Goal: Transaction & Acquisition: Purchase product/service

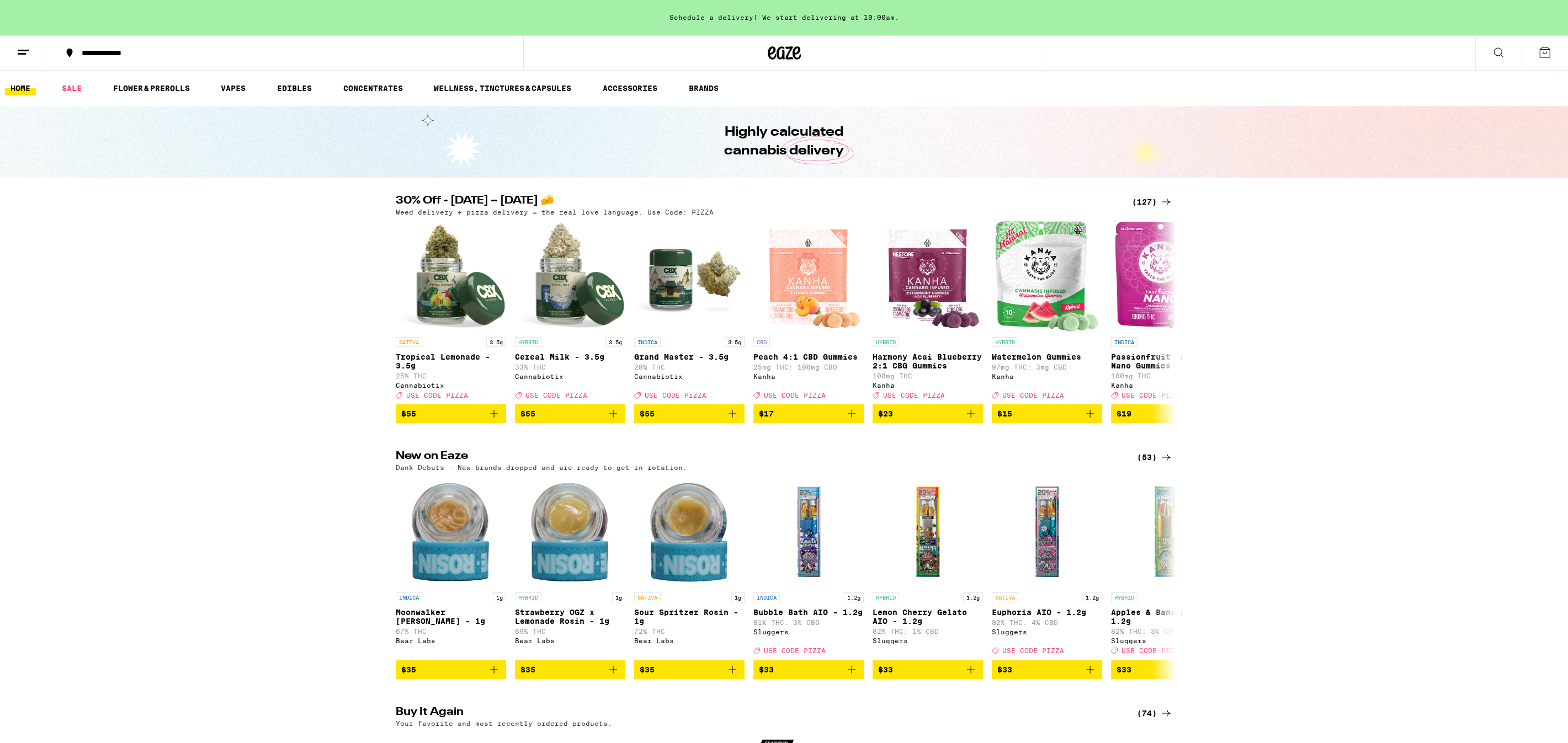
click at [1145, 200] on div "(127)" at bounding box center [1152, 201] width 41 height 13
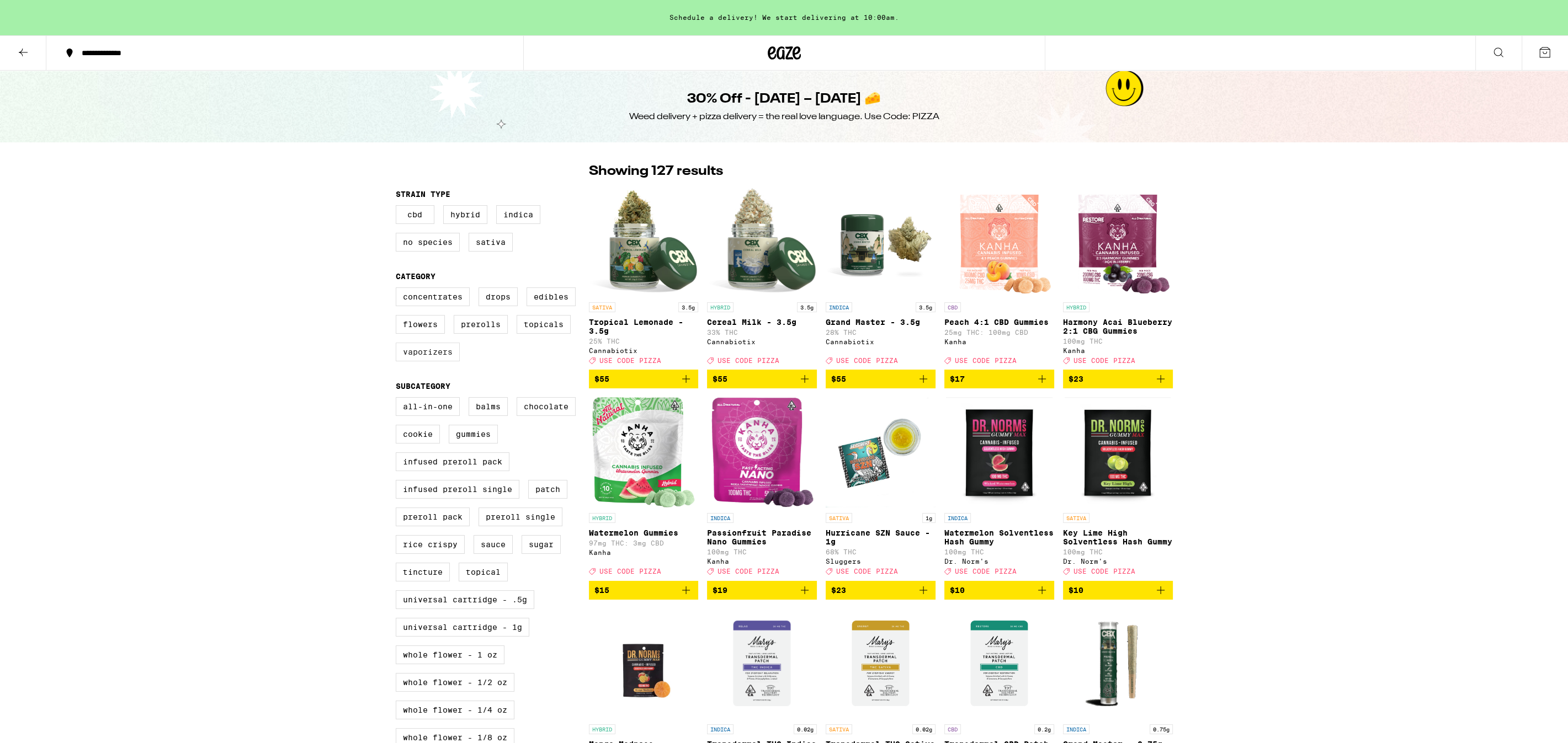
click at [454, 361] on label "Vaporizers" at bounding box center [427, 352] width 64 height 19
click at [399, 289] on input "Vaporizers" at bounding box center [398, 289] width 1 height 1
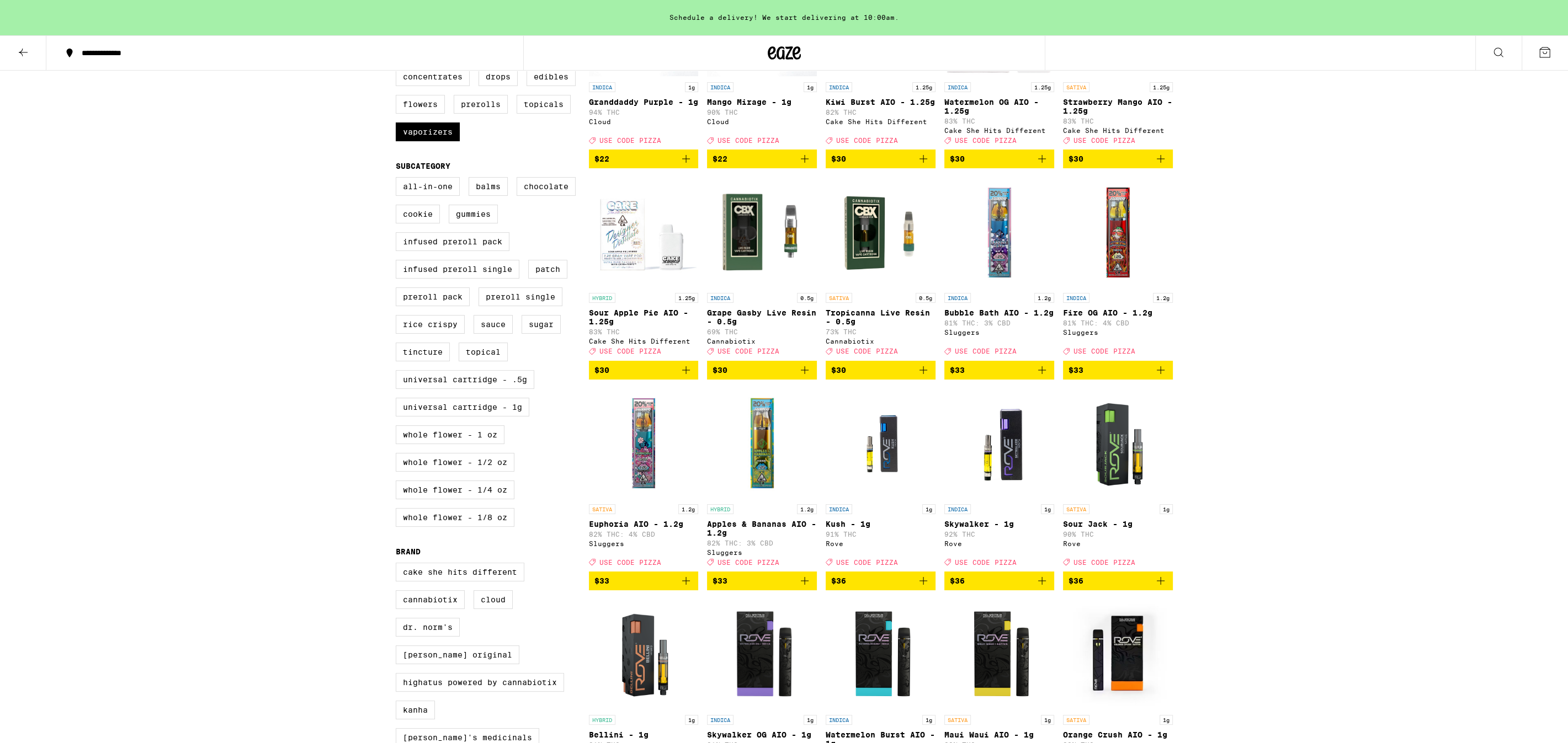
scroll to position [219, 0]
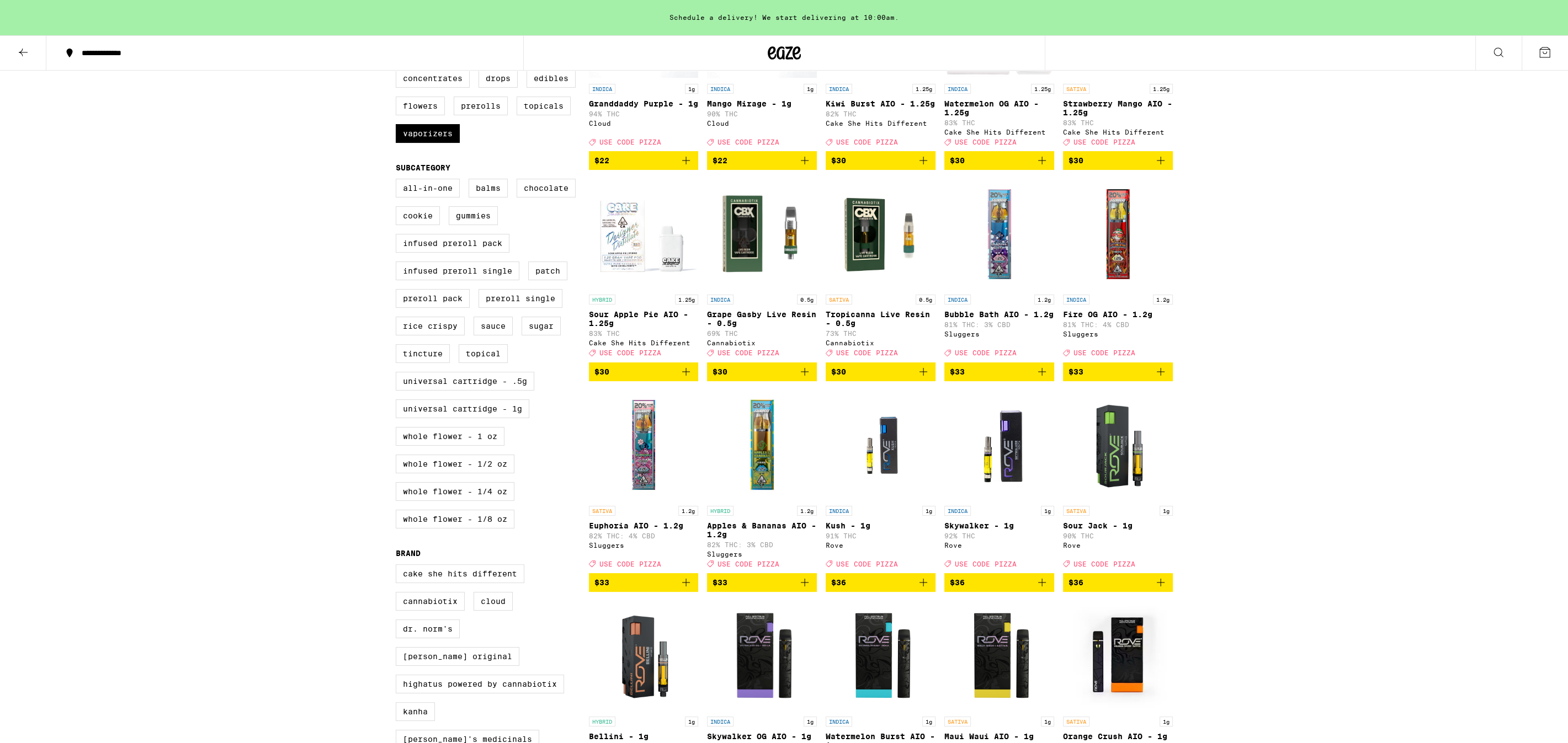
click at [684, 589] on icon "Add to bag" at bounding box center [686, 582] width 13 height 13
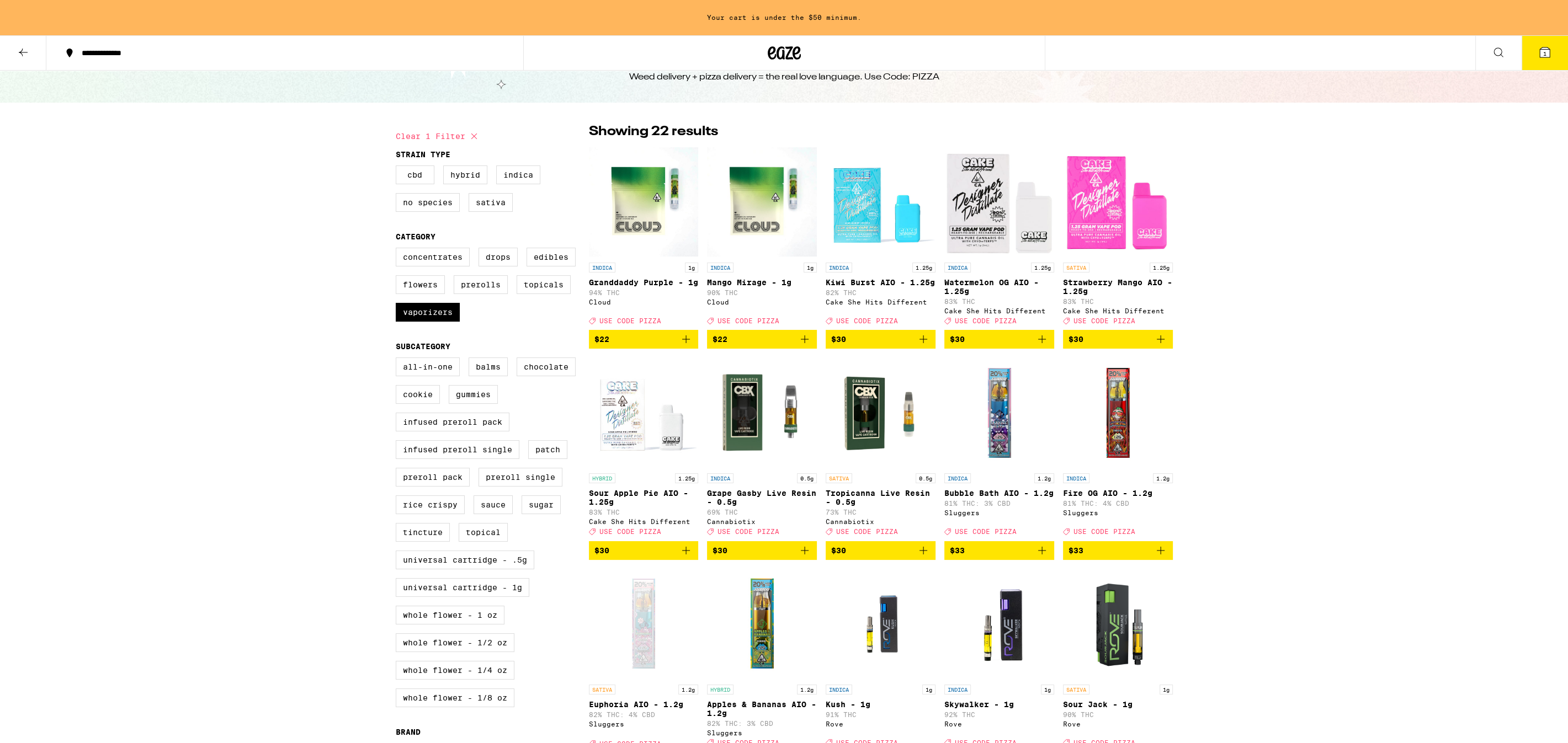
scroll to position [0, 0]
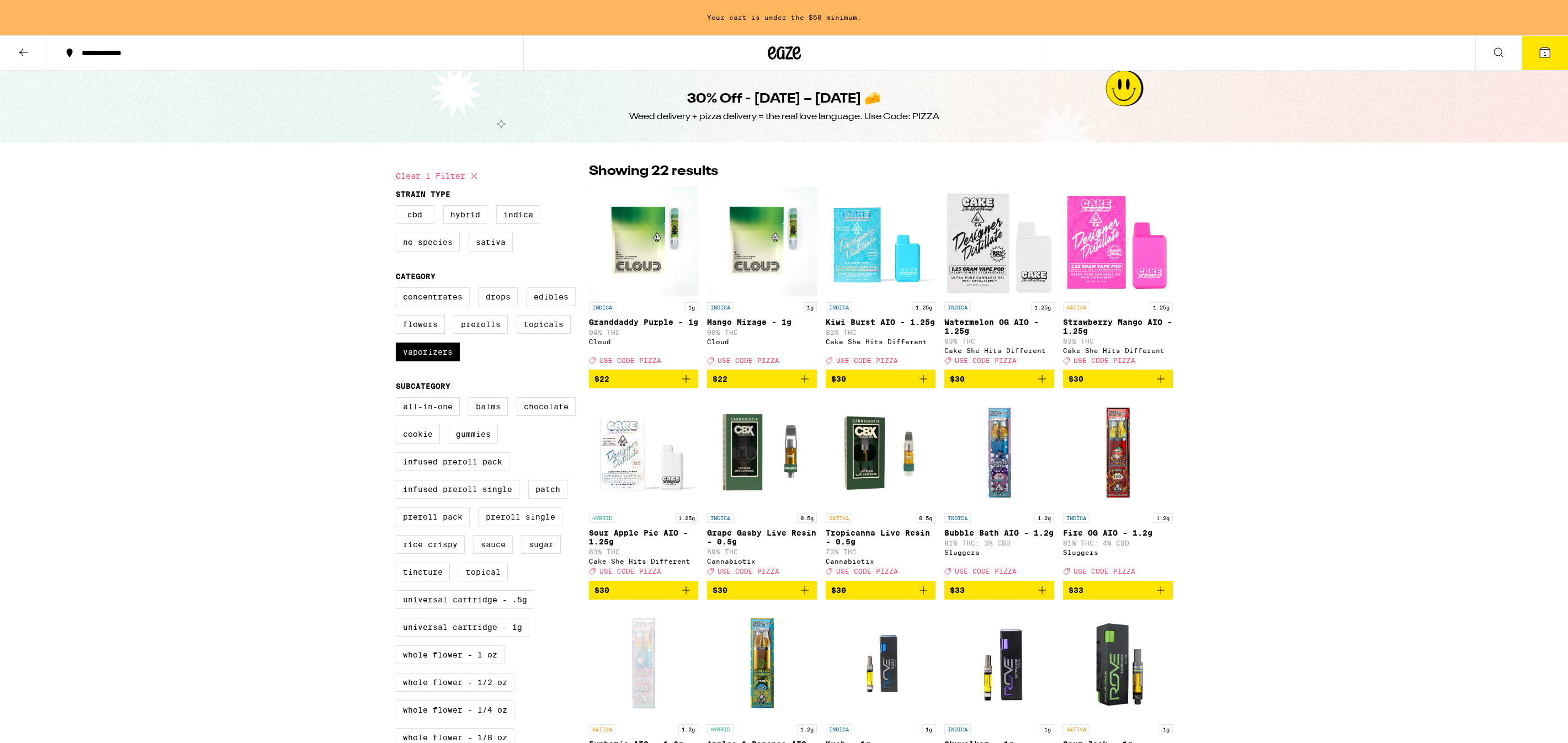
click at [805, 384] on icon "Add to bag" at bounding box center [804, 379] width 13 height 13
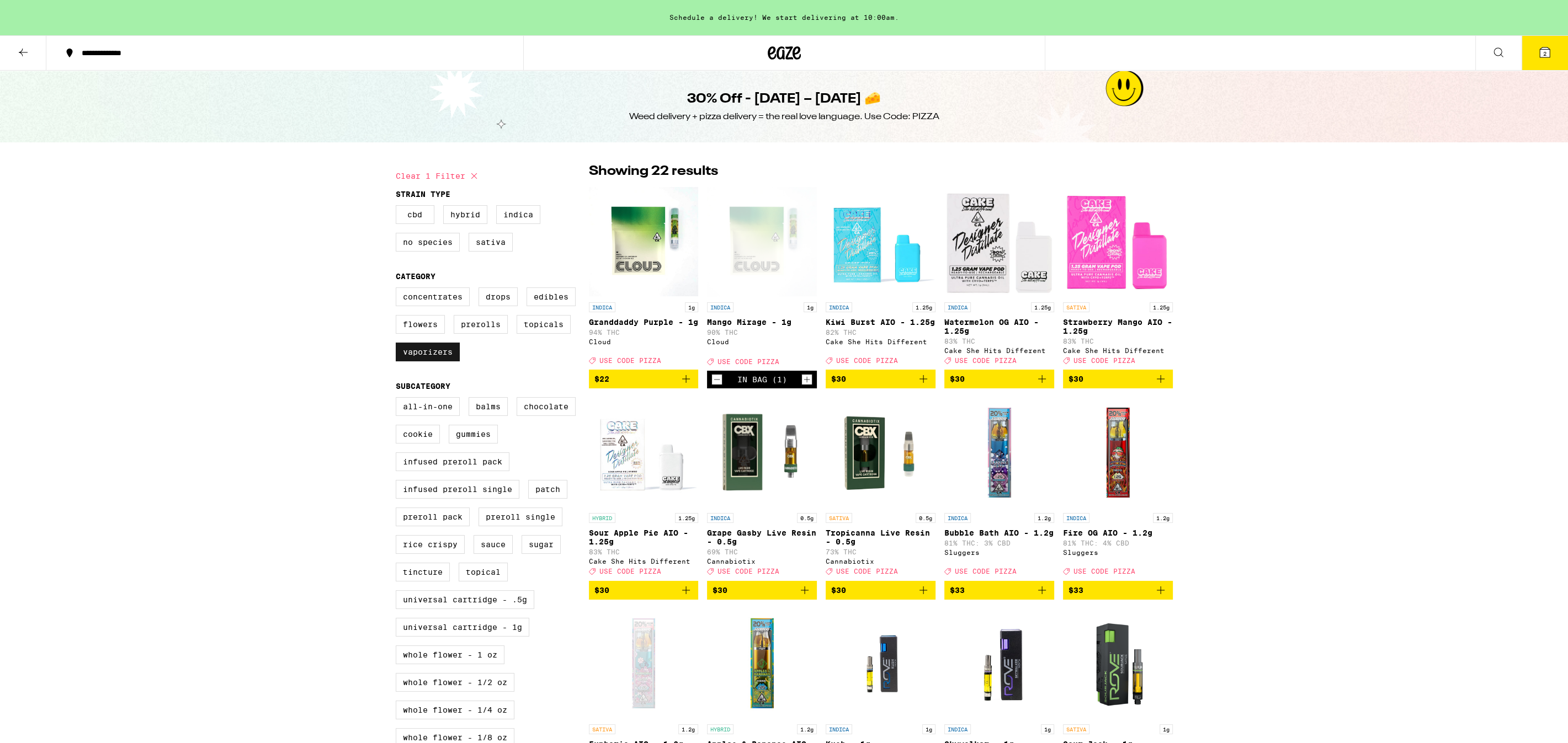
drag, startPoint x: 448, startPoint y: 365, endPoint x: 449, endPoint y: 353, distance: 12.0
click at [449, 361] on label "Vaporizers" at bounding box center [427, 352] width 64 height 19
click at [399, 289] on input "Vaporizers" at bounding box center [398, 289] width 1 height 1
checkbox input "false"
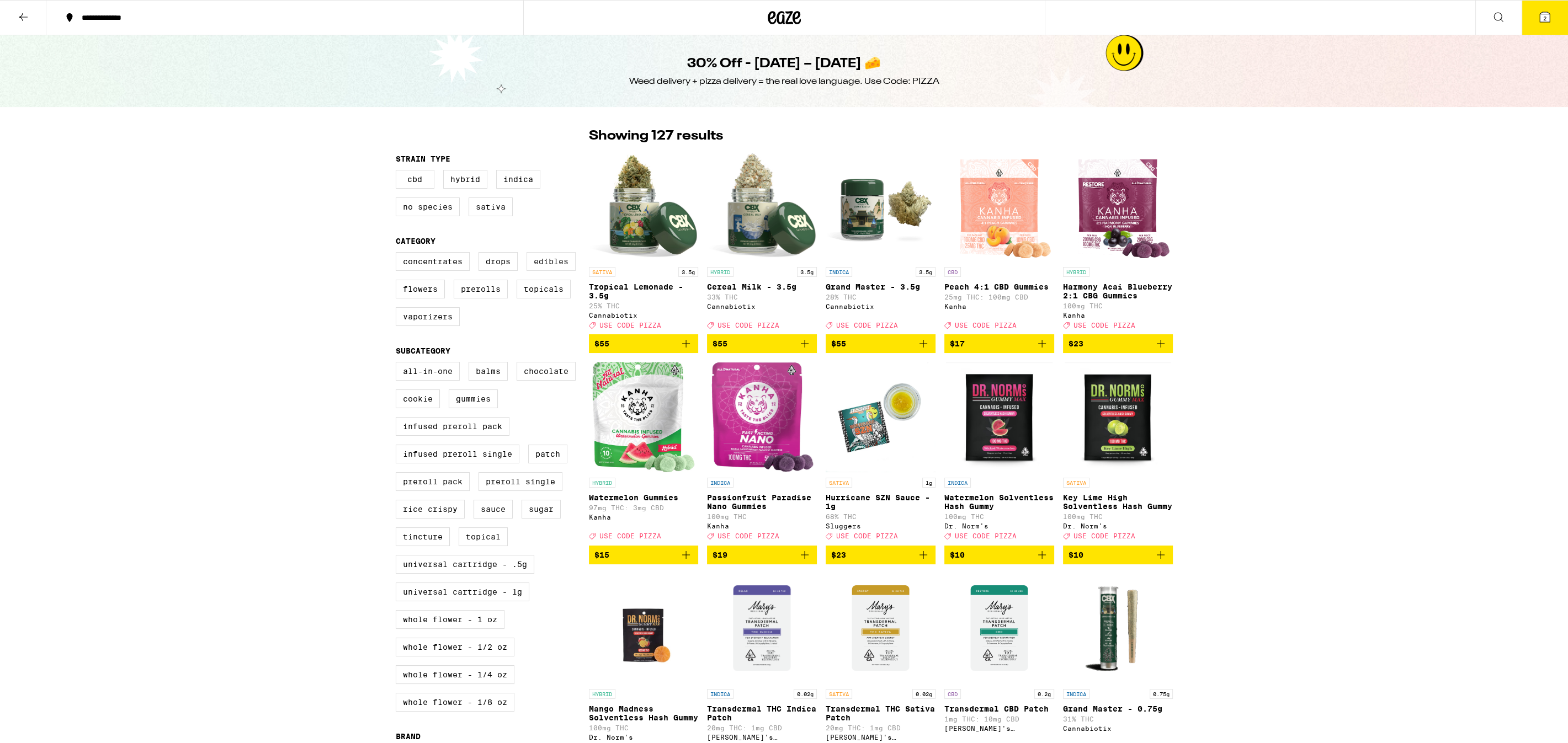
click at [546, 270] on label "Edibles" at bounding box center [551, 262] width 49 height 19
click at [399, 254] on input "Edibles" at bounding box center [398, 253] width 1 height 1
checkbox input "true"
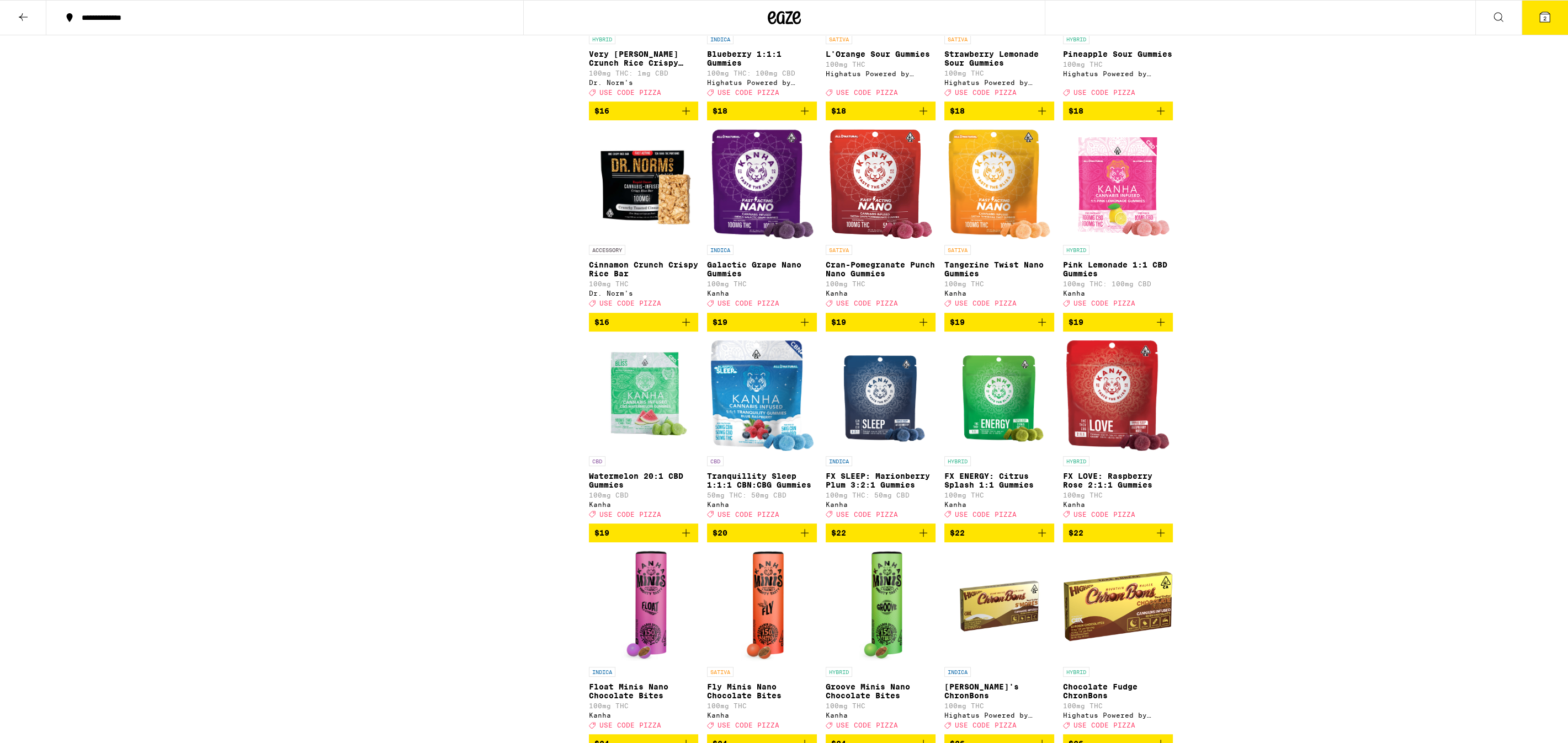
scroll to position [1065, 0]
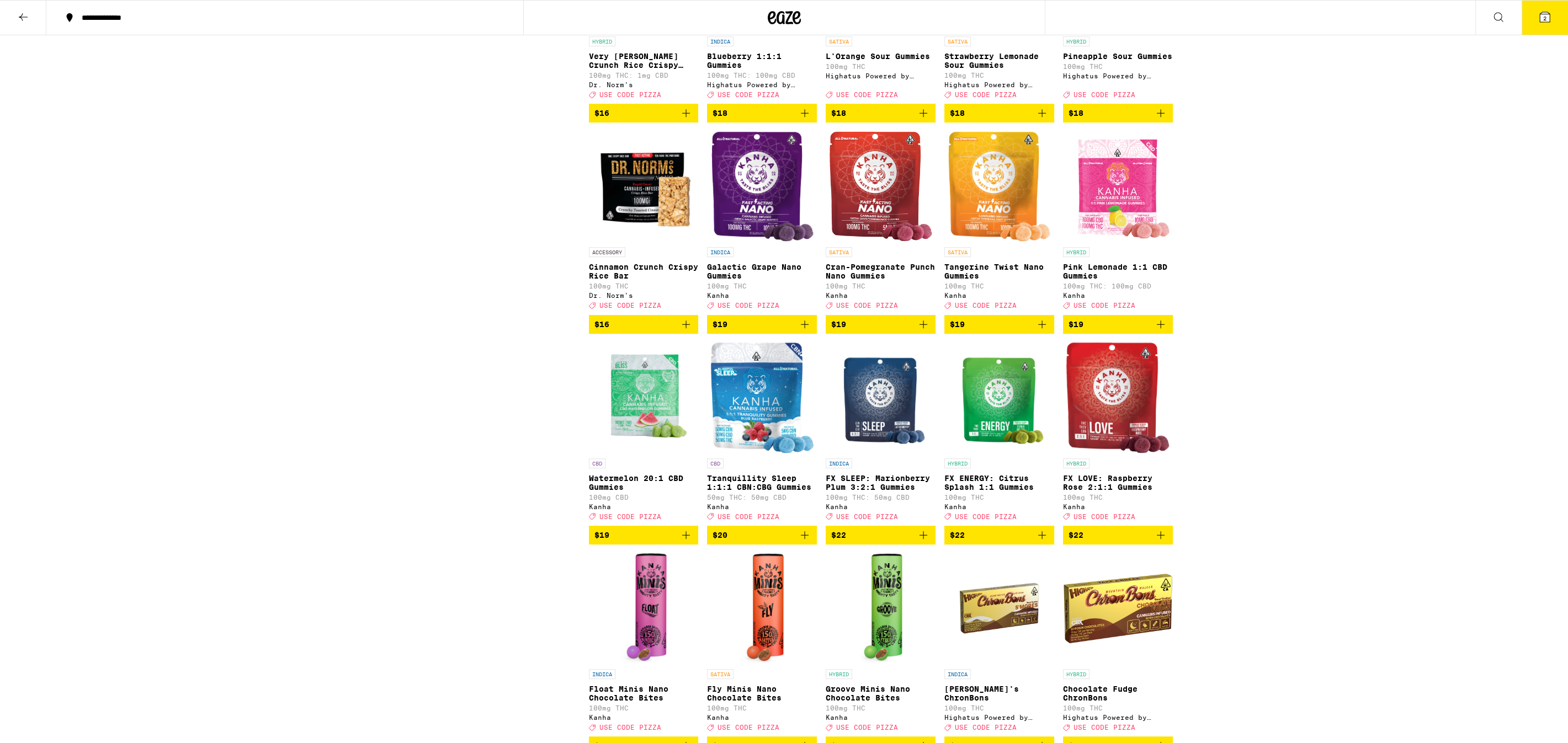
click at [687, 331] on icon "Add to bag" at bounding box center [686, 324] width 13 height 13
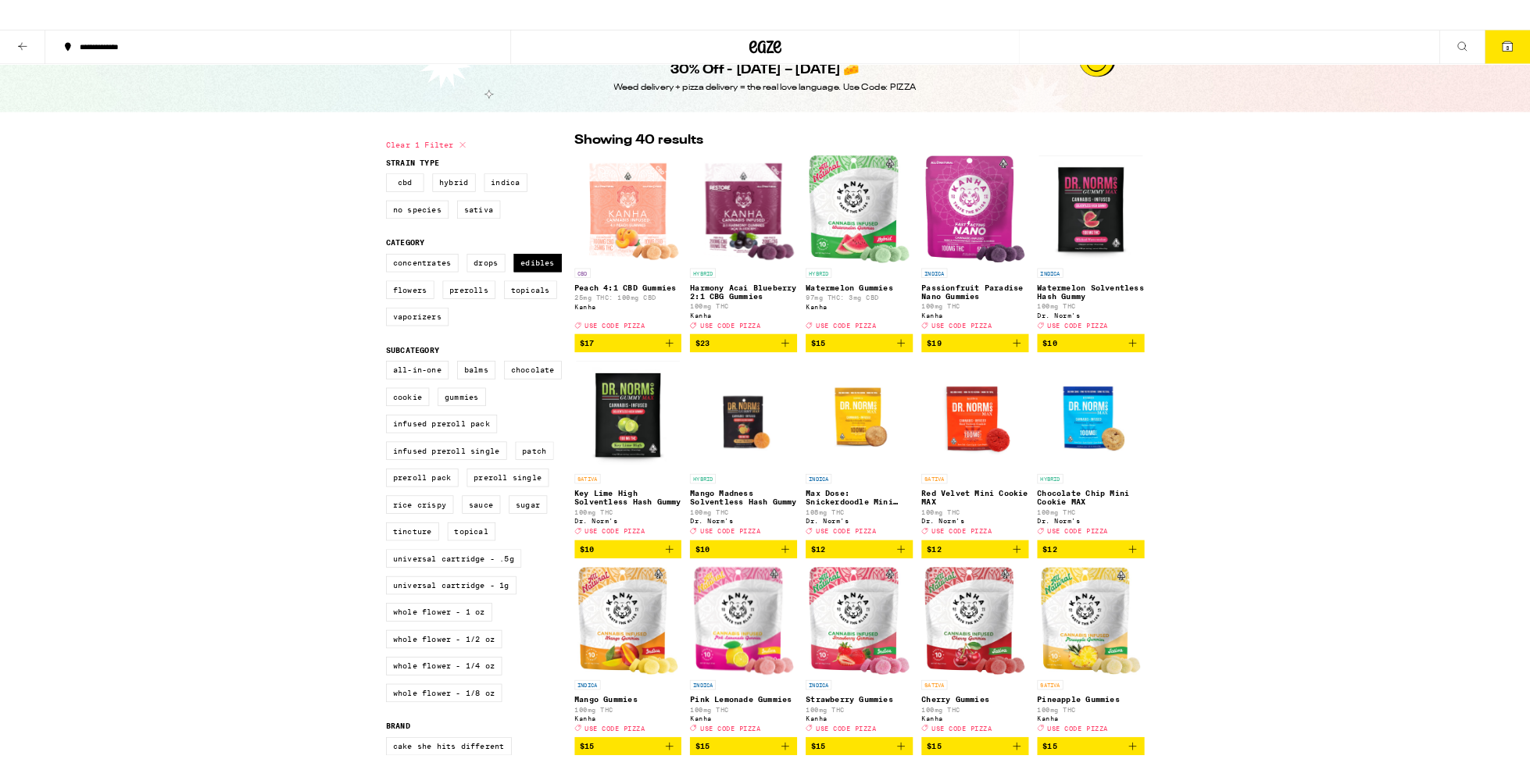
scroll to position [0, 0]
